Goal: Ask a question

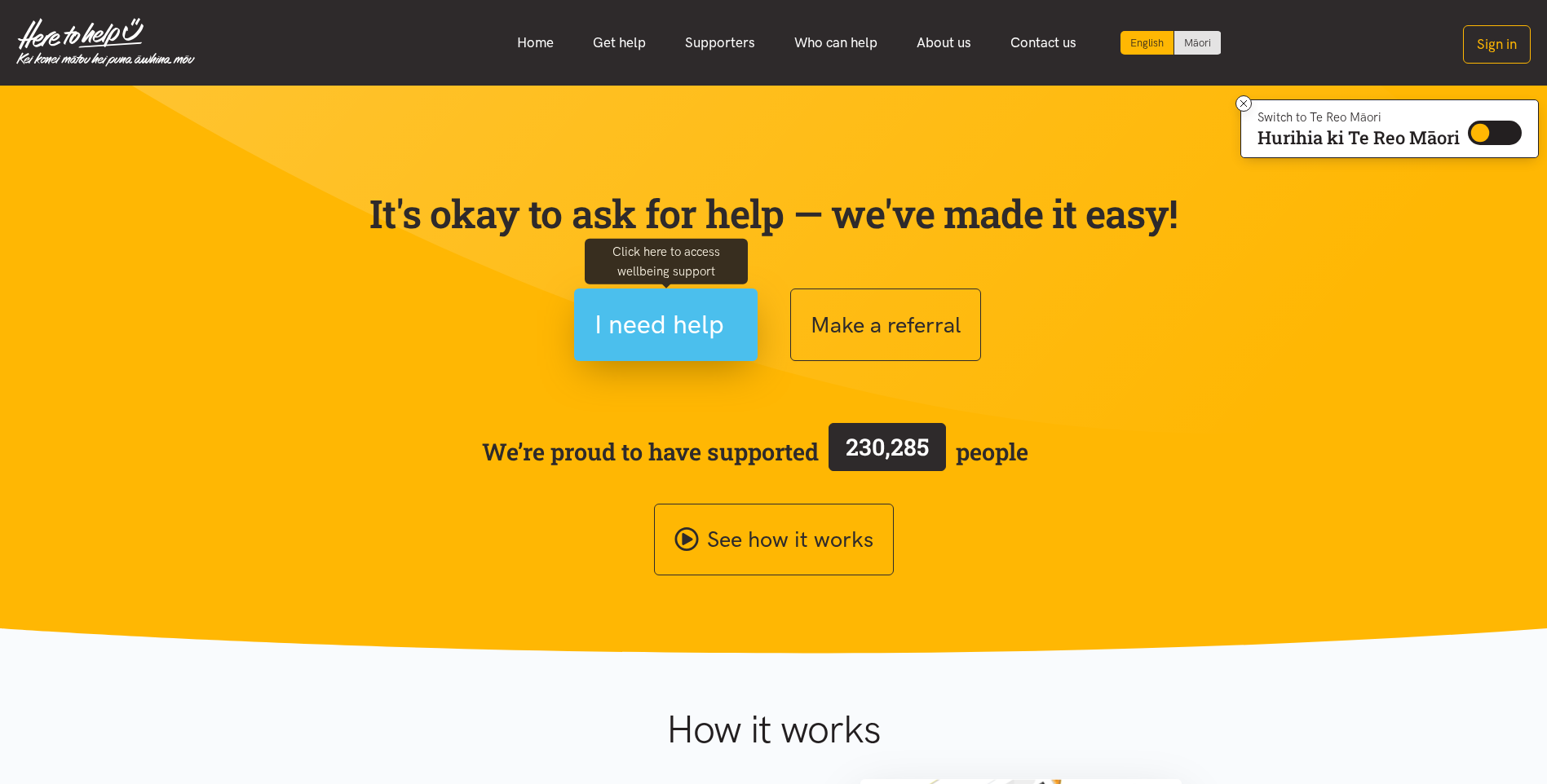
click at [640, 327] on span "I need help" at bounding box center [660, 325] width 130 height 42
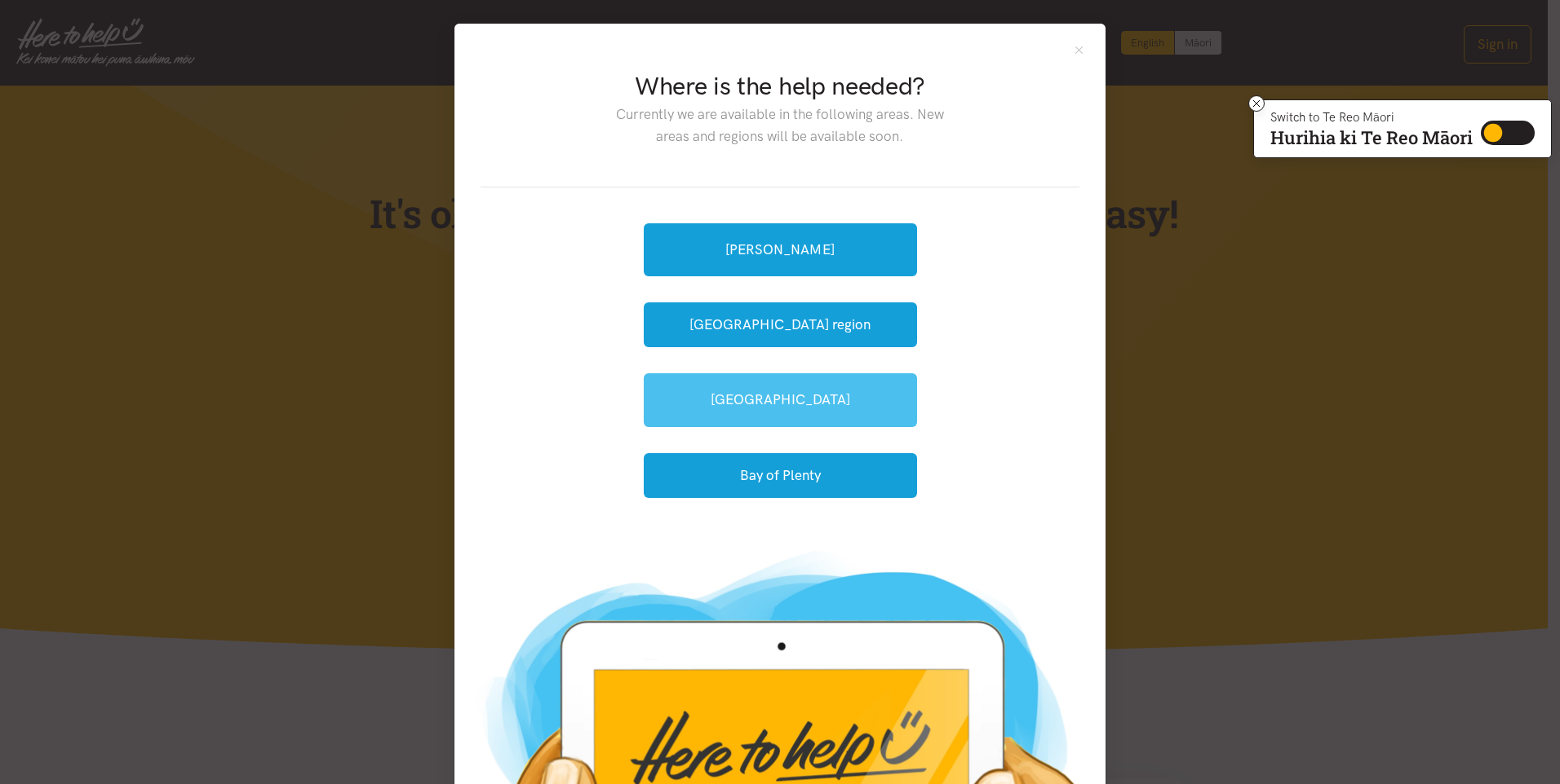
click at [803, 395] on link "[GEOGRAPHIC_DATA]" at bounding box center [780, 399] width 273 height 53
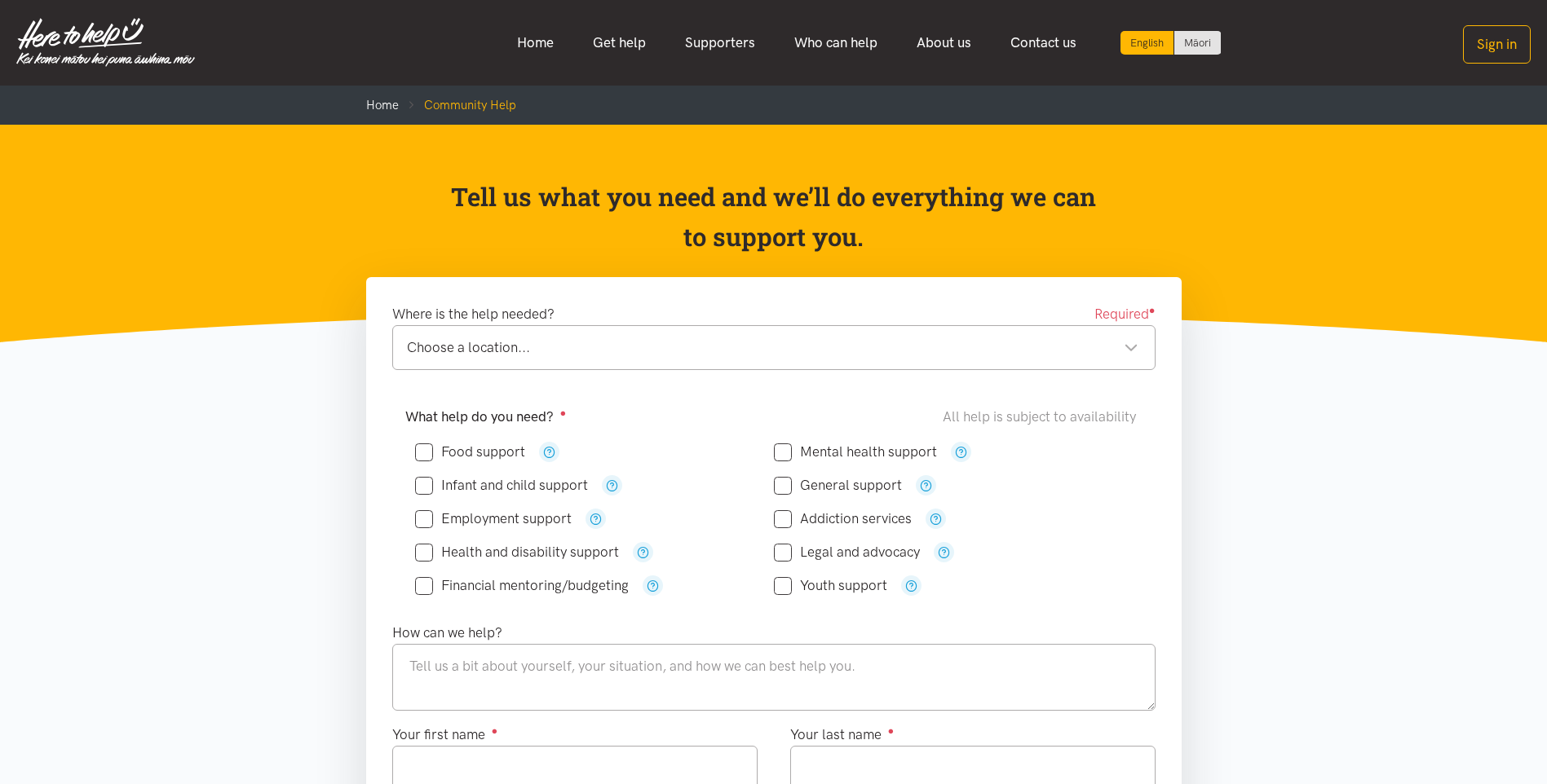
click at [776, 392] on div "Where is the help needed? Required ● Choose a location... Choose a location... …" at bounding box center [774, 349] width 796 height 93
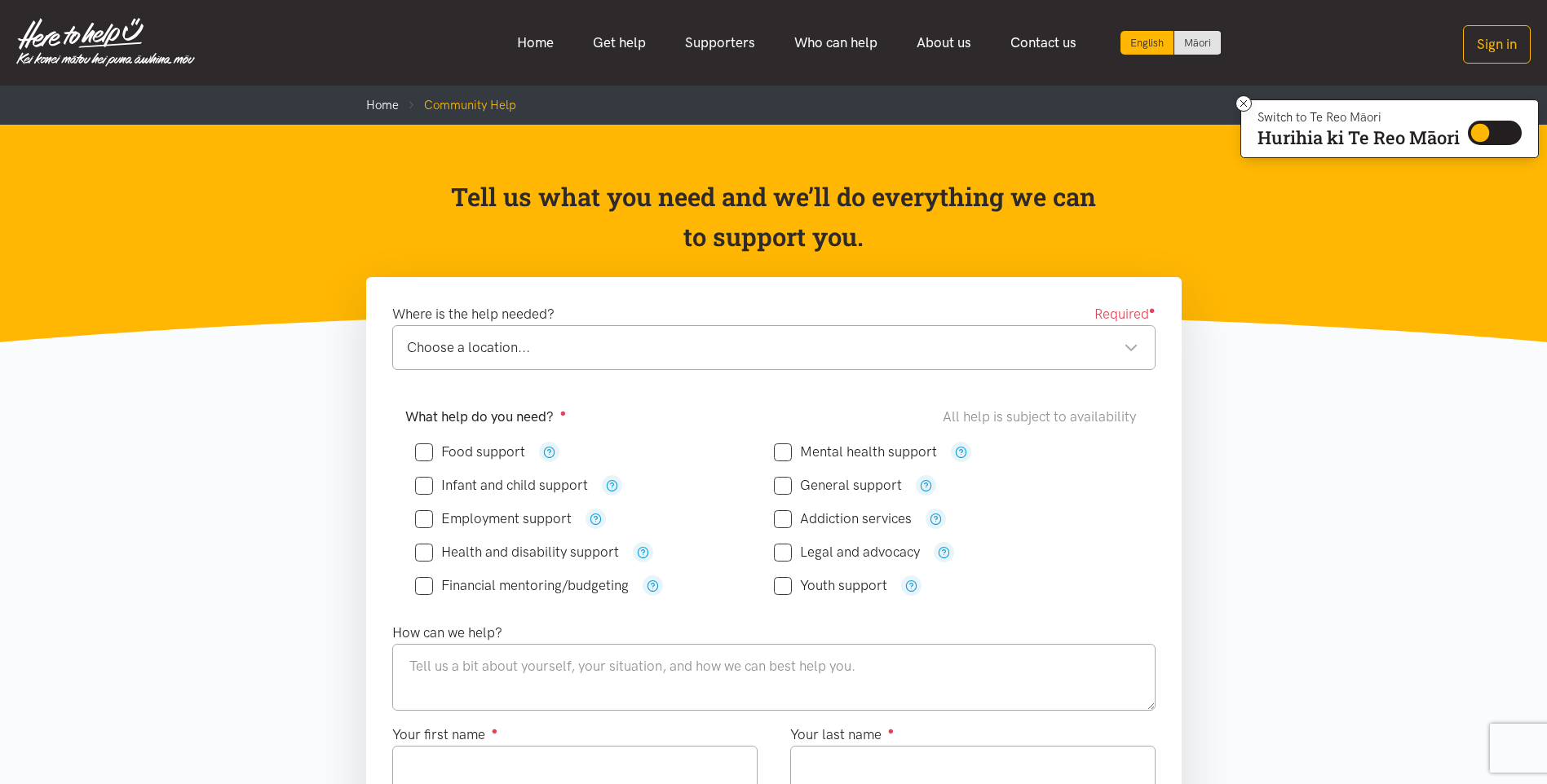
click at [478, 341] on div "Choose a location..." at bounding box center [773, 348] width 732 height 22
click at [491, 666] on textarea at bounding box center [774, 677] width 764 height 67
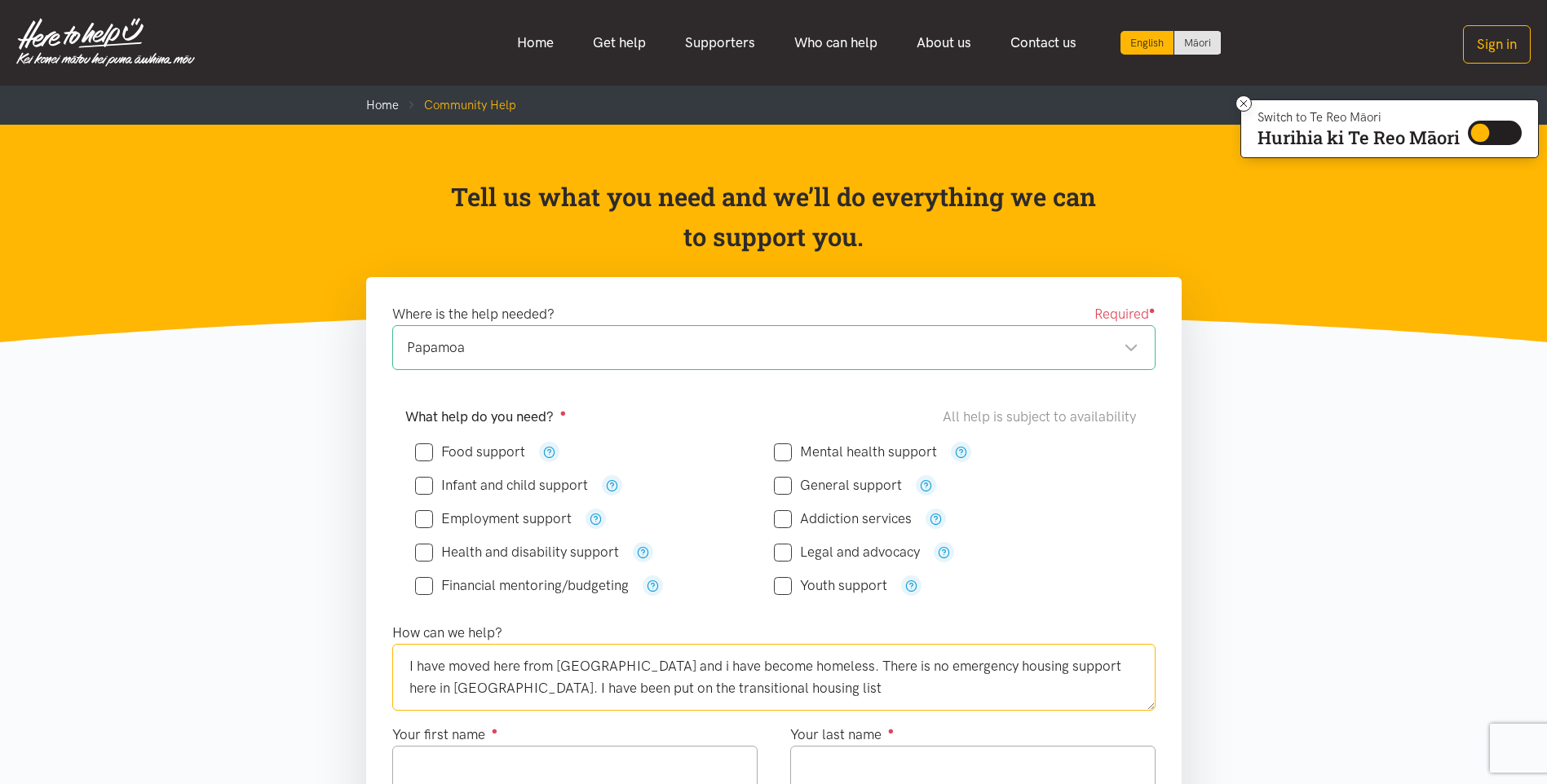
drag, startPoint x: 762, startPoint y: 692, endPoint x: 776, endPoint y: 692, distance: 14.0
click at [762, 692] on textarea "I have moved here from [GEOGRAPHIC_DATA] and i have become homeless. There is n…" at bounding box center [774, 677] width 764 height 67
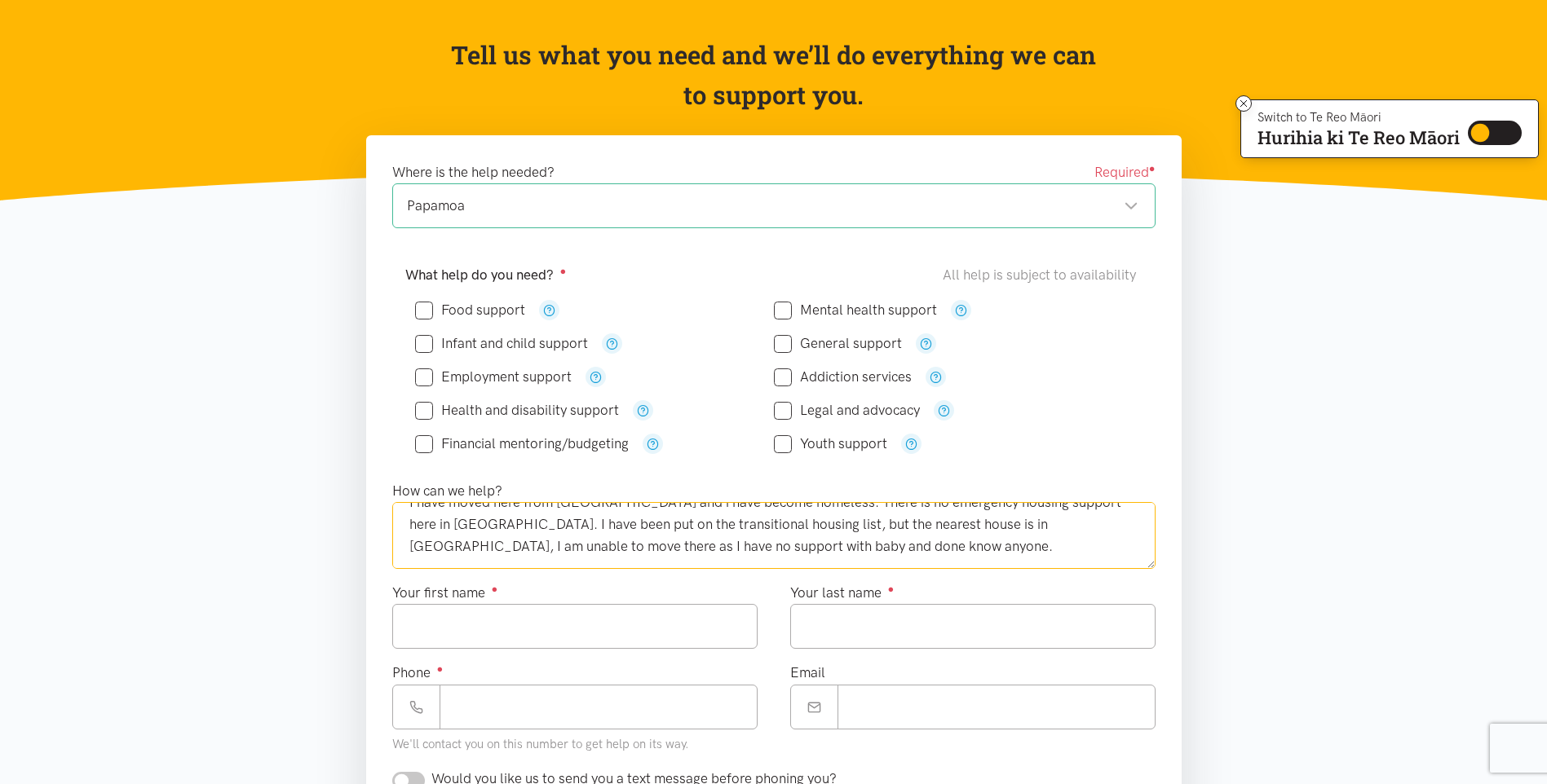
scroll to position [245, 0]
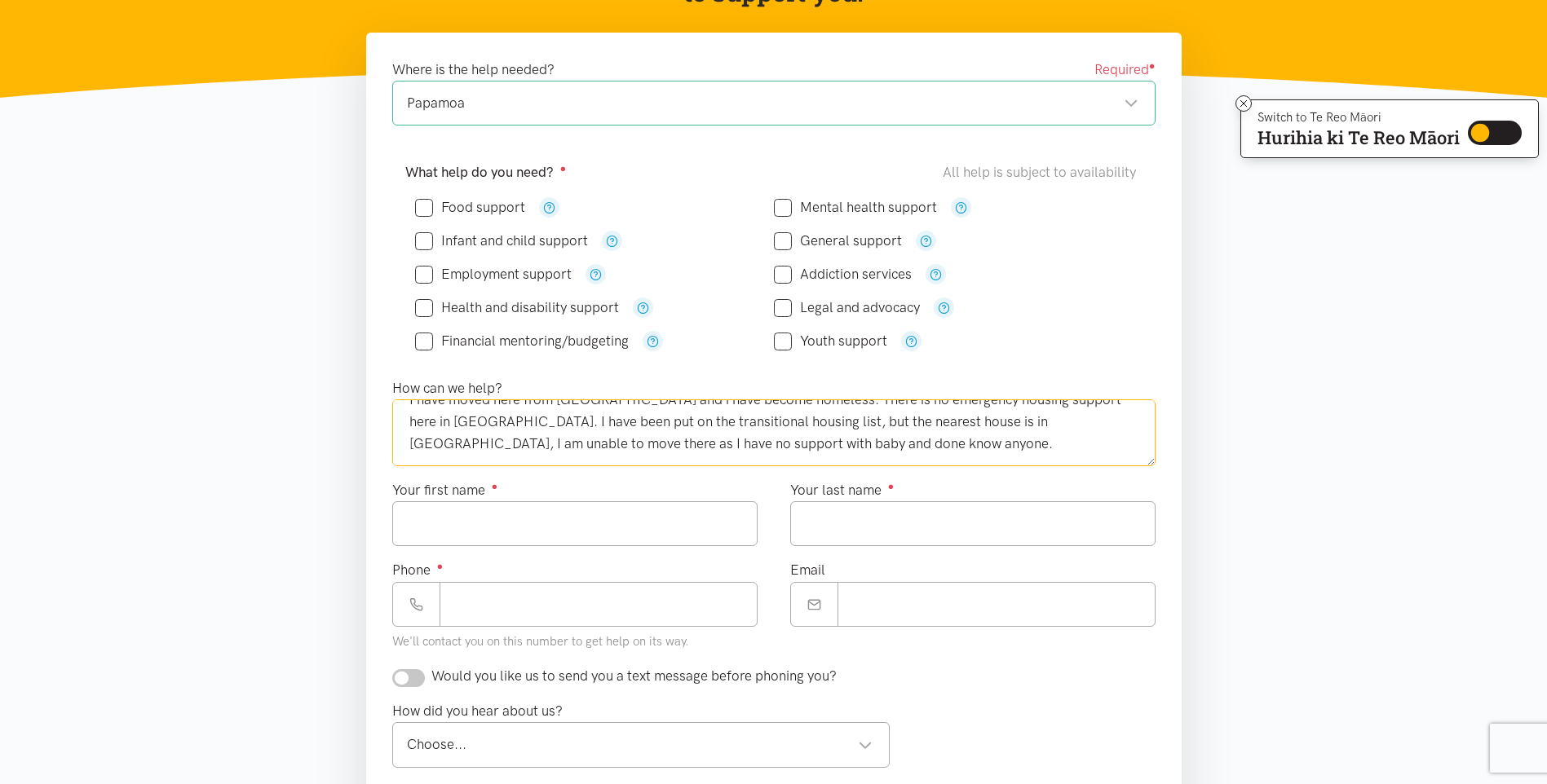
type textarea "I have moved here from [GEOGRAPHIC_DATA] and i have become homeless. There is n…"
click at [510, 528] on input "Your first name ●" at bounding box center [575, 523] width 366 height 45
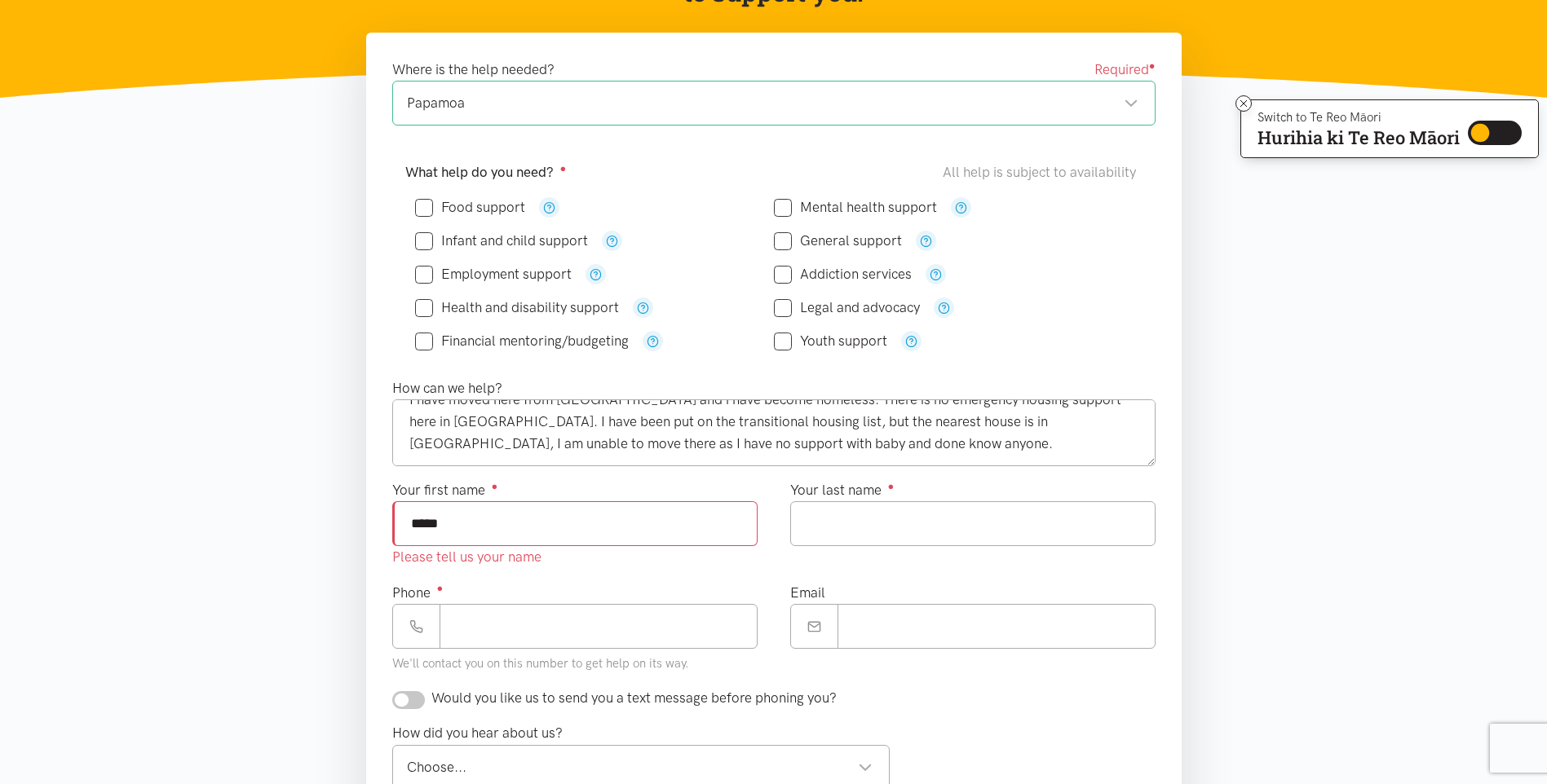
type input "******"
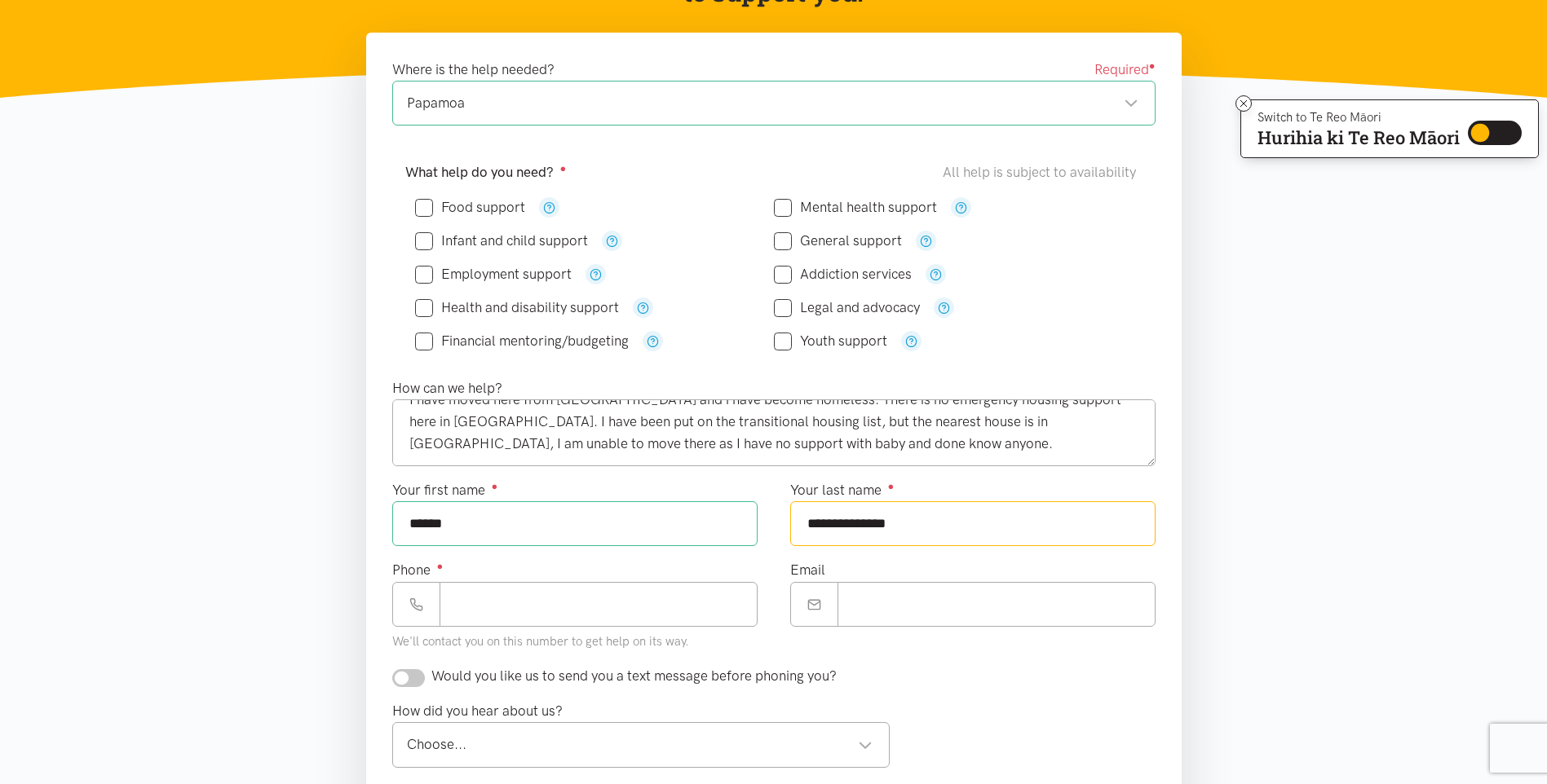
type input "**********"
click at [956, 615] on input "Email" at bounding box center [996, 604] width 318 height 45
paste input "**********"
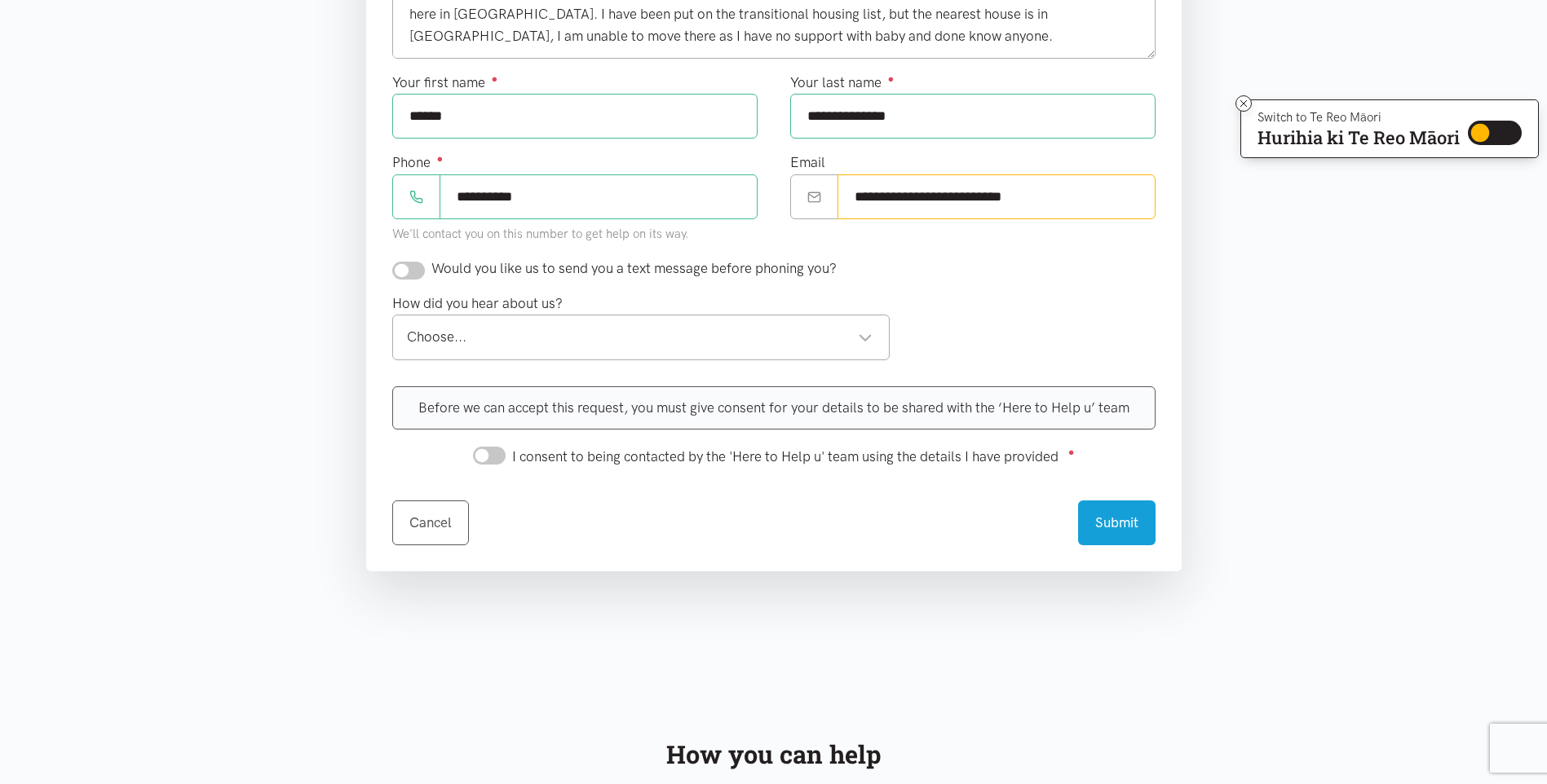
click at [546, 328] on div "Choose..." at bounding box center [640, 337] width 466 height 22
type input "**********"
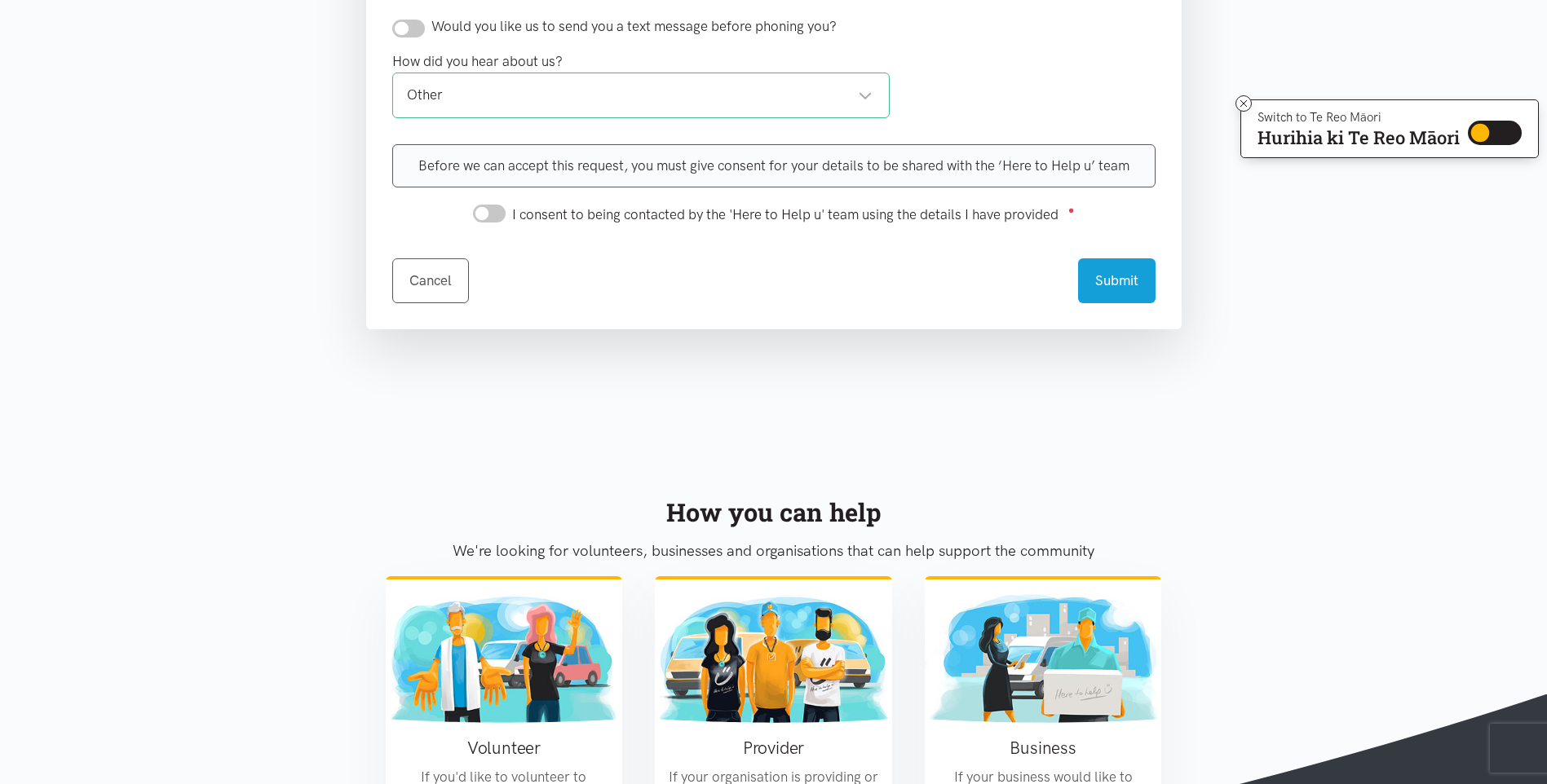
scroll to position [571, 0]
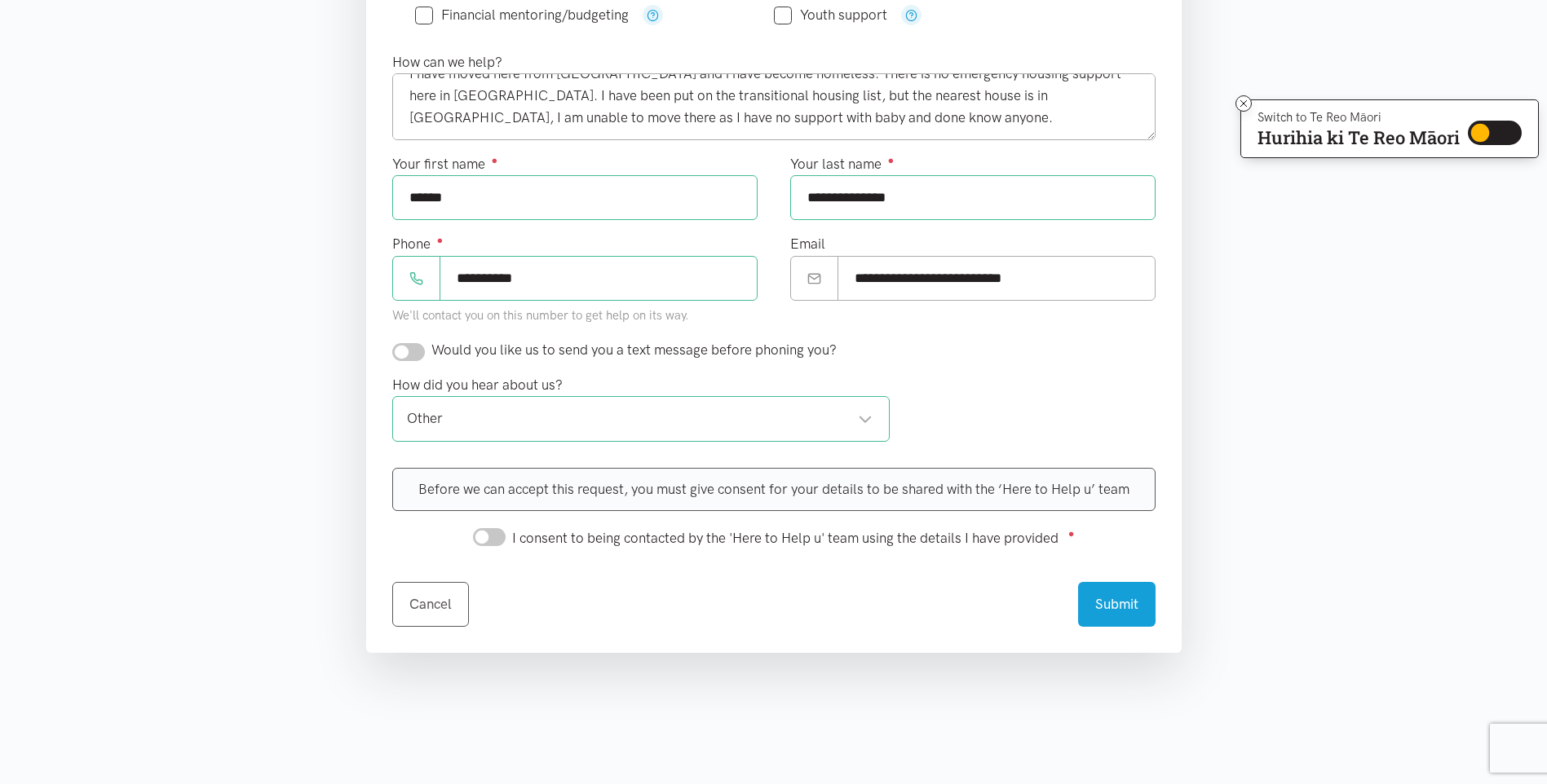
click at [480, 538] on input "I consent to being contacted by the 'Here to Help u' team using the details I h…" at bounding box center [489, 537] width 33 height 18
checkbox input "true"
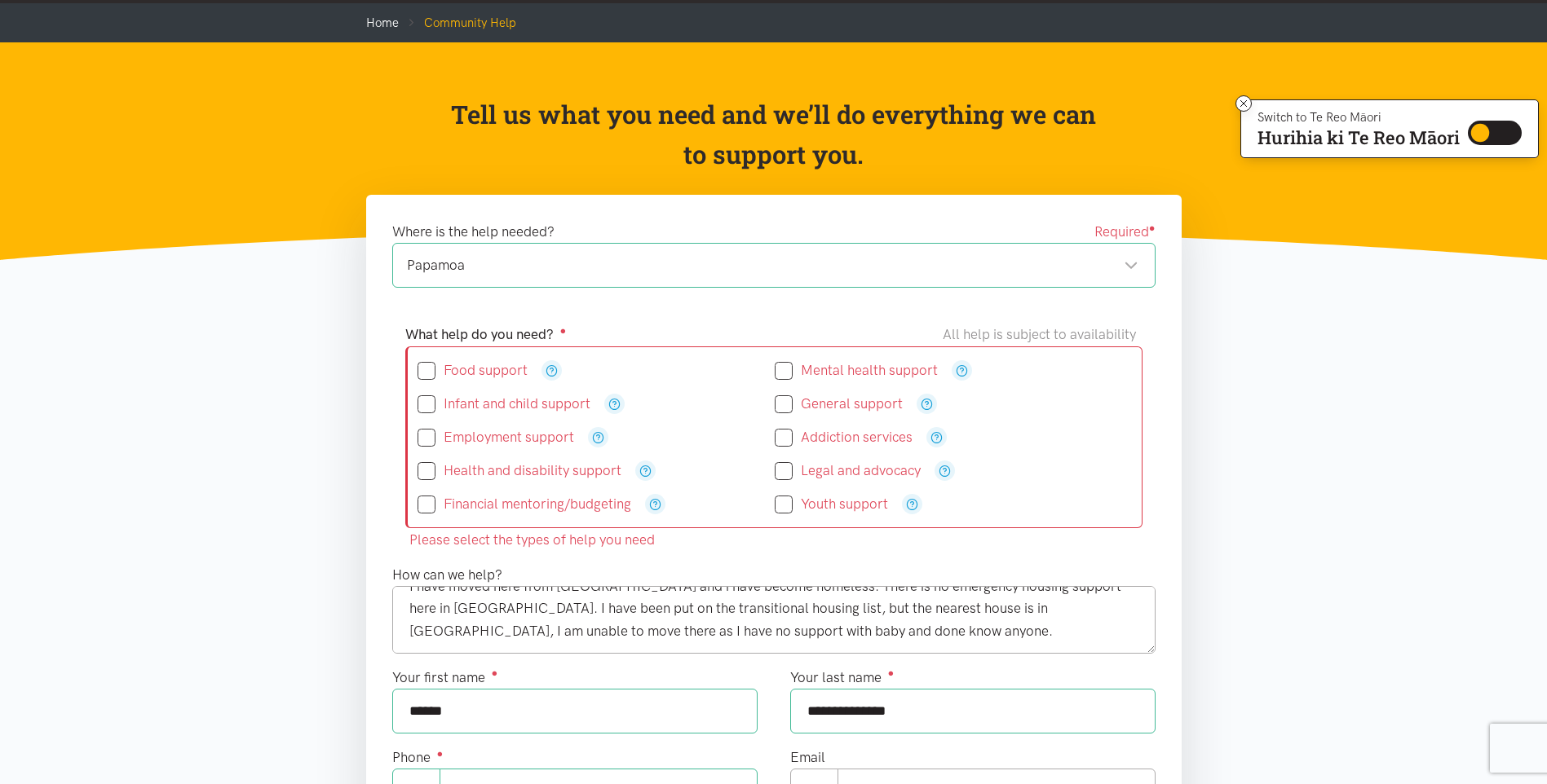
scroll to position [163, 0]
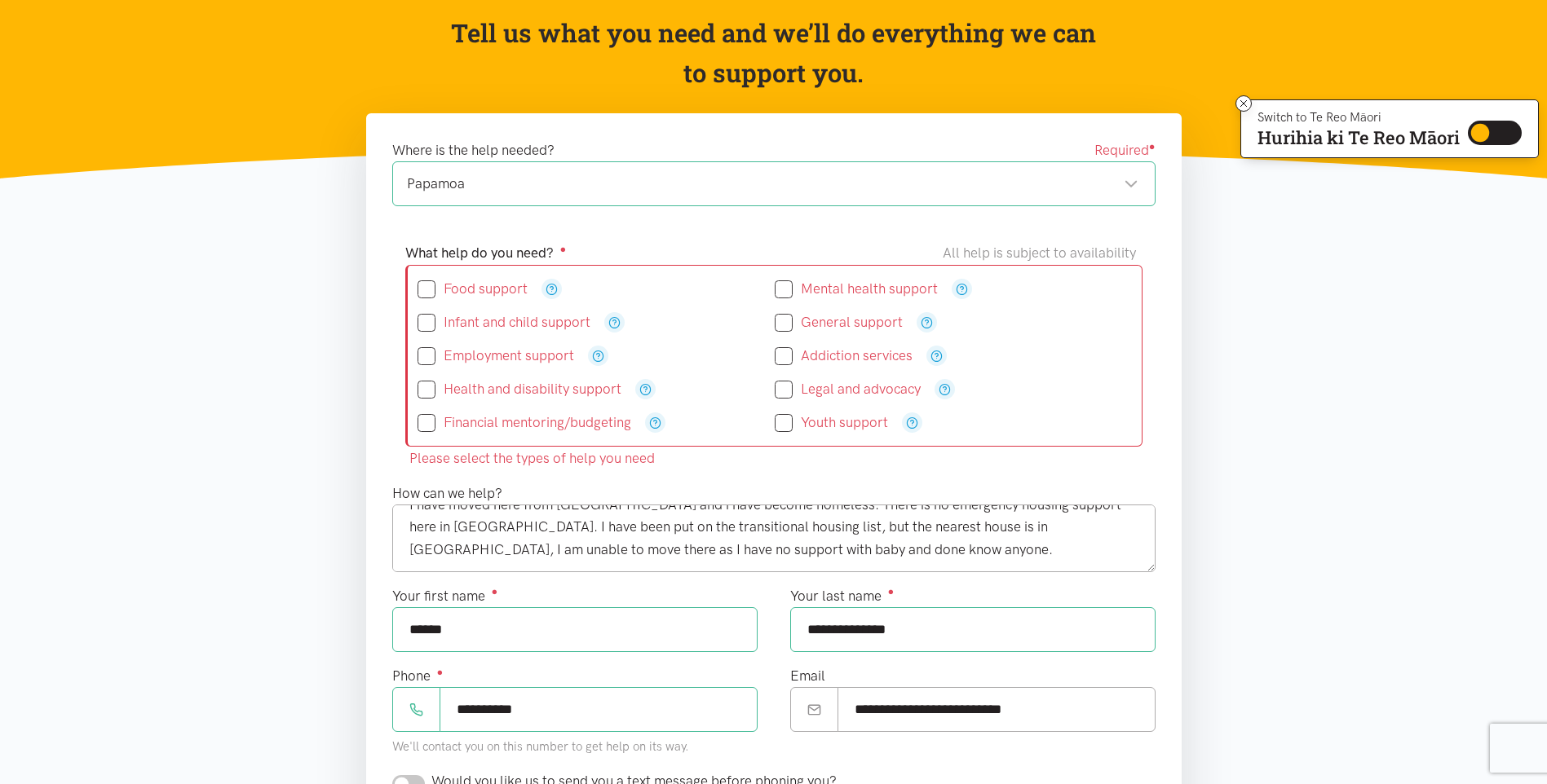
click at [781, 425] on input "Youth support" at bounding box center [831, 422] width 114 height 14
checkbox input "true"
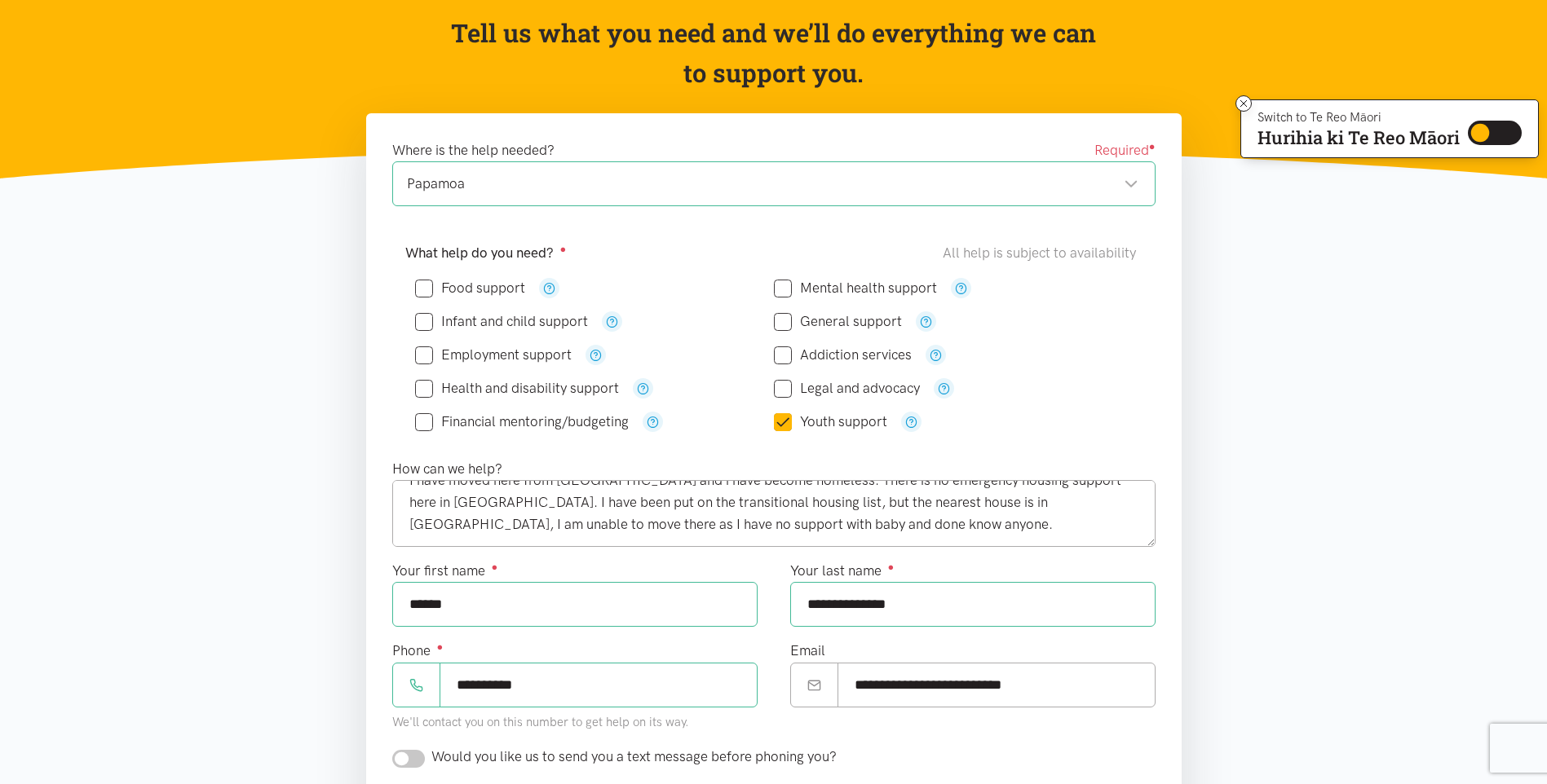
click at [420, 326] on input "Infant and child support" at bounding box center [501, 322] width 172 height 14
checkbox input "true"
click at [783, 323] on input "General support" at bounding box center [838, 322] width 128 height 14
checkbox input "true"
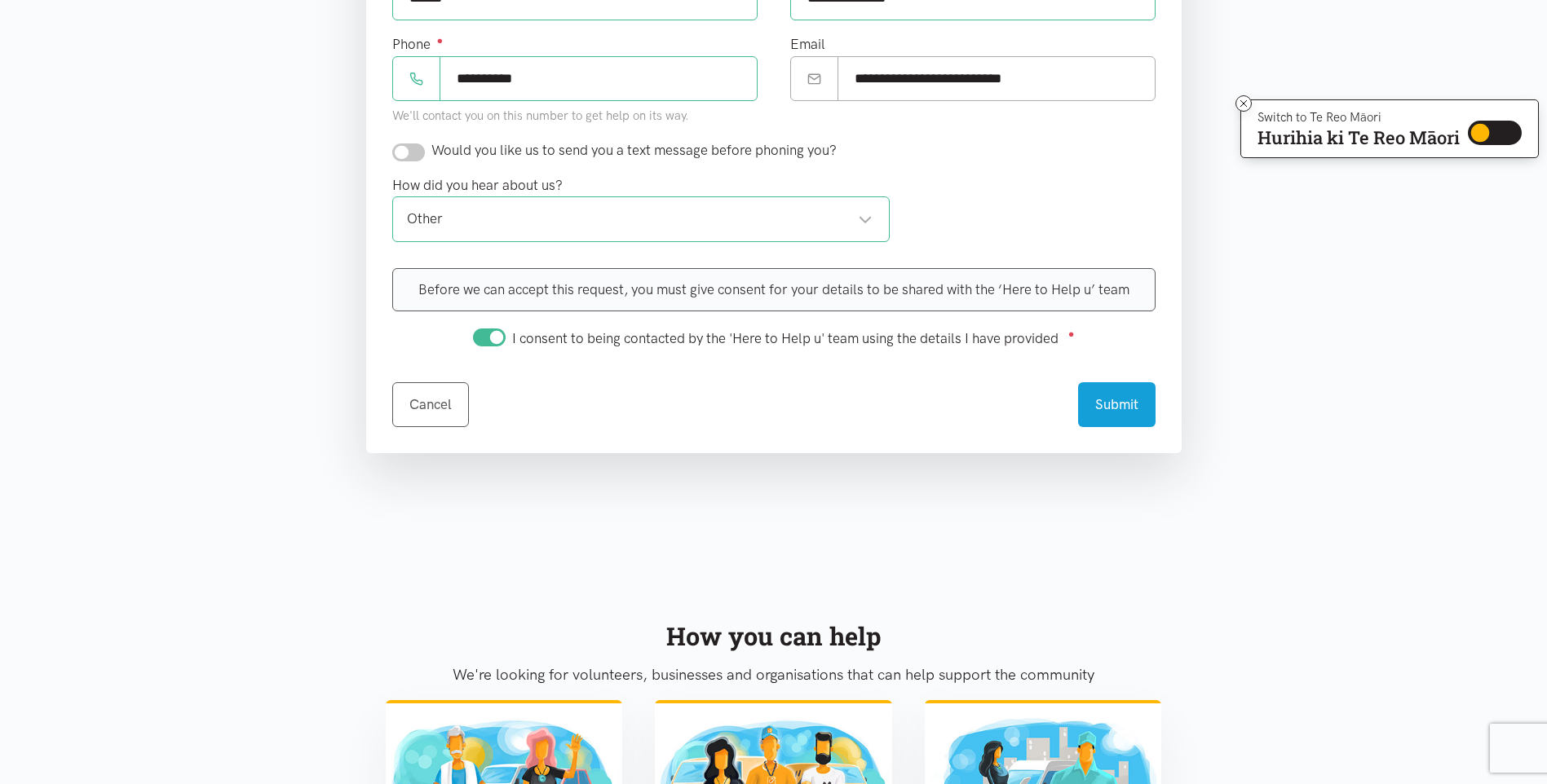
scroll to position [816, 0]
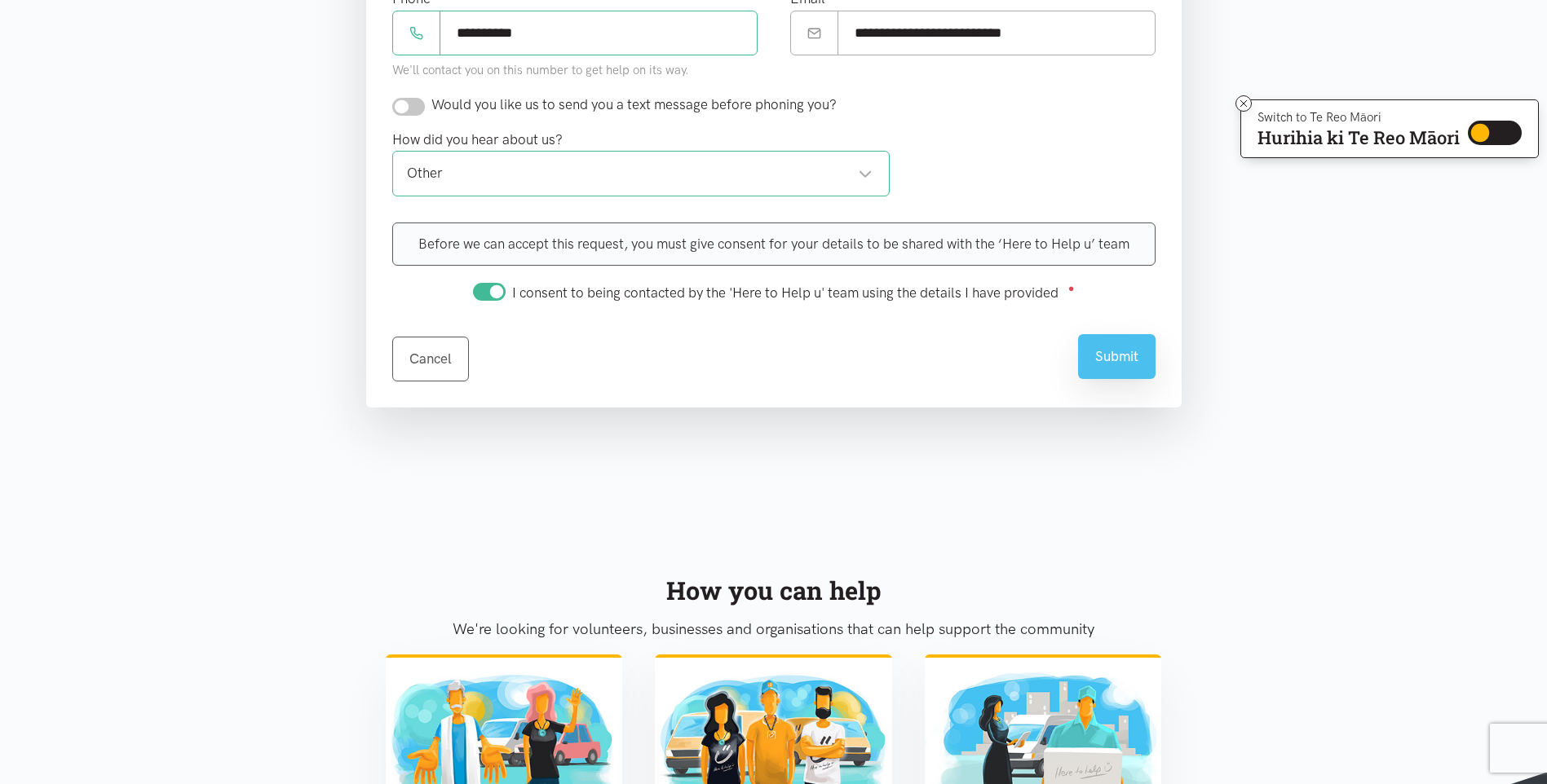
click at [1119, 357] on button "Submit" at bounding box center [1117, 357] width 78 height 45
